Goal: Task Accomplishment & Management: Use online tool/utility

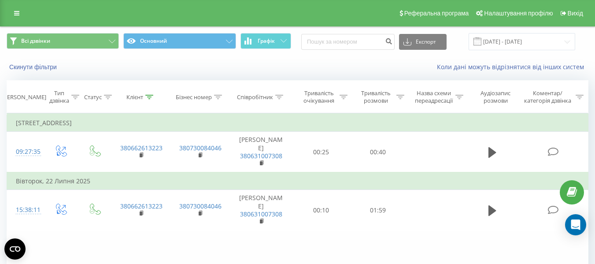
click at [146, 95] on icon at bounding box center [149, 97] width 8 height 4
click at [153, 96] on icon at bounding box center [149, 97] width 8 height 4
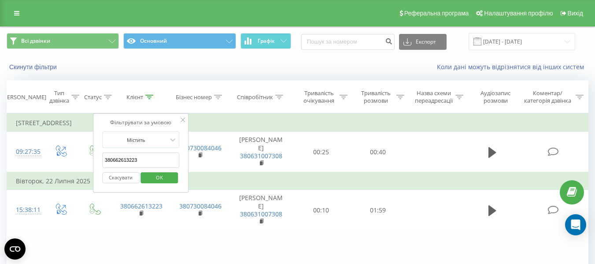
click at [160, 155] on input "380662613223" at bounding box center [141, 159] width 78 height 15
paste input "681476518"
click at [155, 177] on span "OK" at bounding box center [159, 177] width 25 height 14
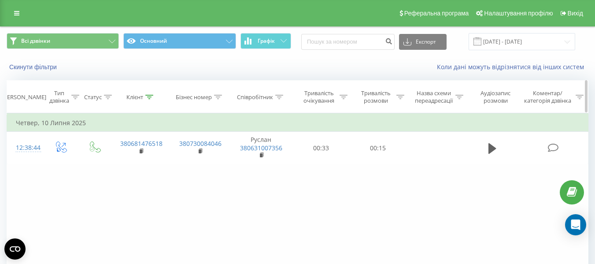
click at [148, 96] on icon at bounding box center [149, 97] width 8 height 4
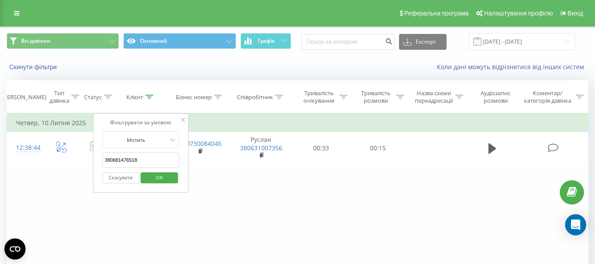
click at [147, 160] on input "380681476518" at bounding box center [141, 159] width 78 height 15
paste input "973769939"
type input "380973769939"
click at [155, 177] on span "OK" at bounding box center [159, 177] width 25 height 14
